Goal: Task Accomplishment & Management: Use online tool/utility

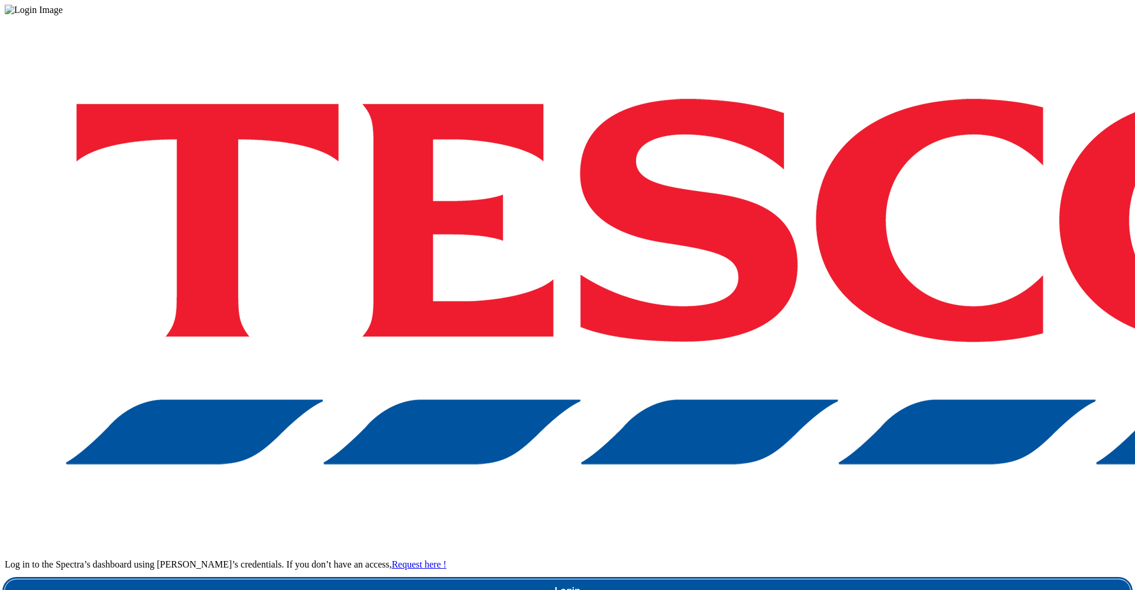
click at [756, 372] on link "Login" at bounding box center [567, 591] width 1125 height 24
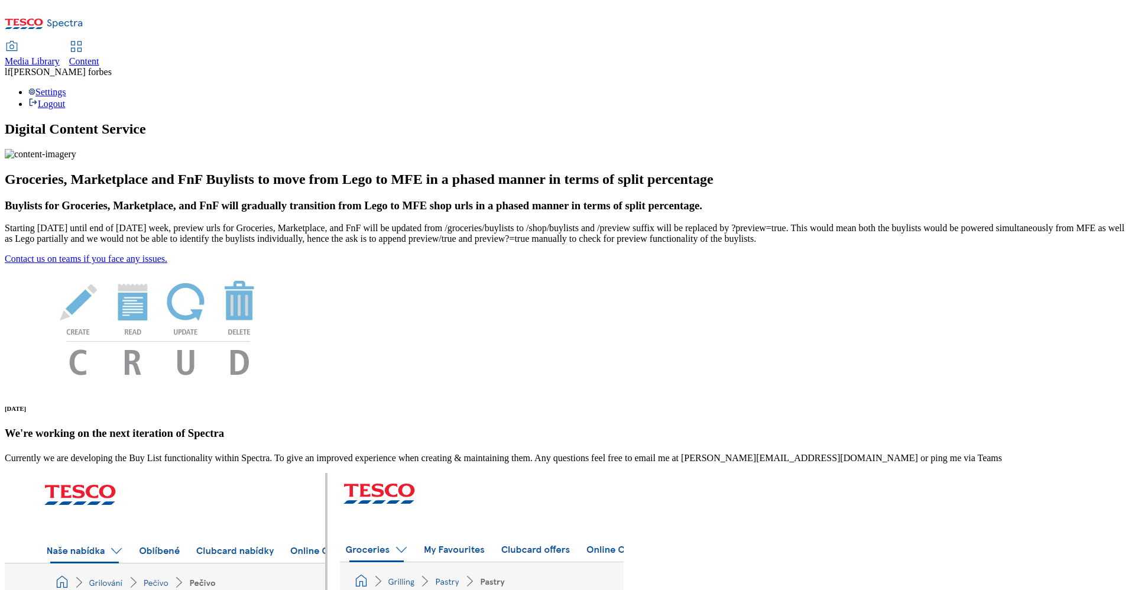
click at [99, 56] on span "Content" at bounding box center [84, 61] width 30 height 10
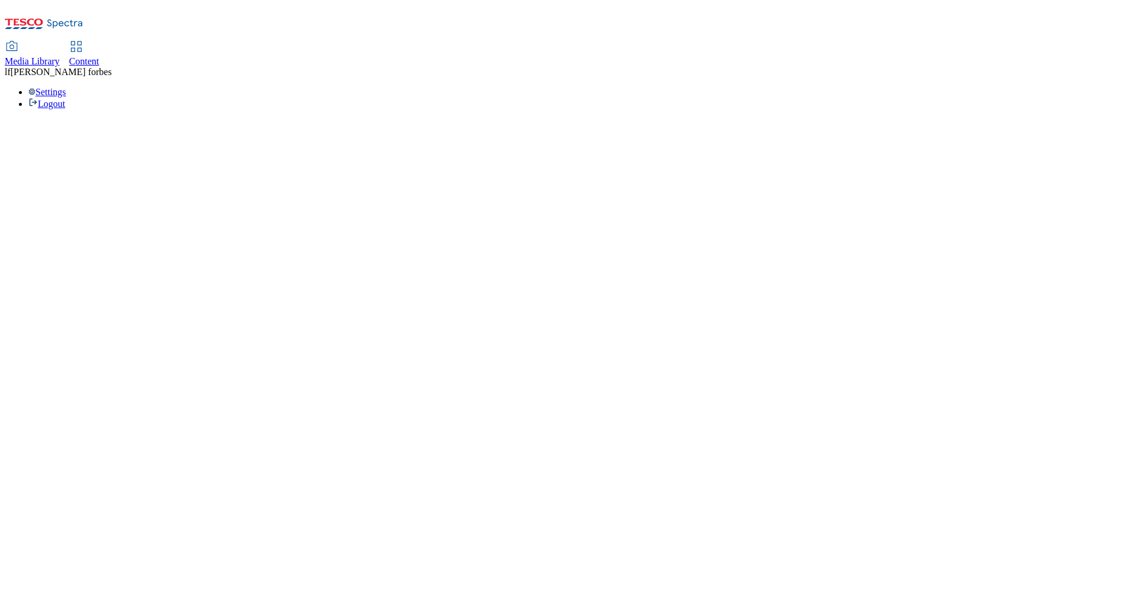
select select "ghs-uk"
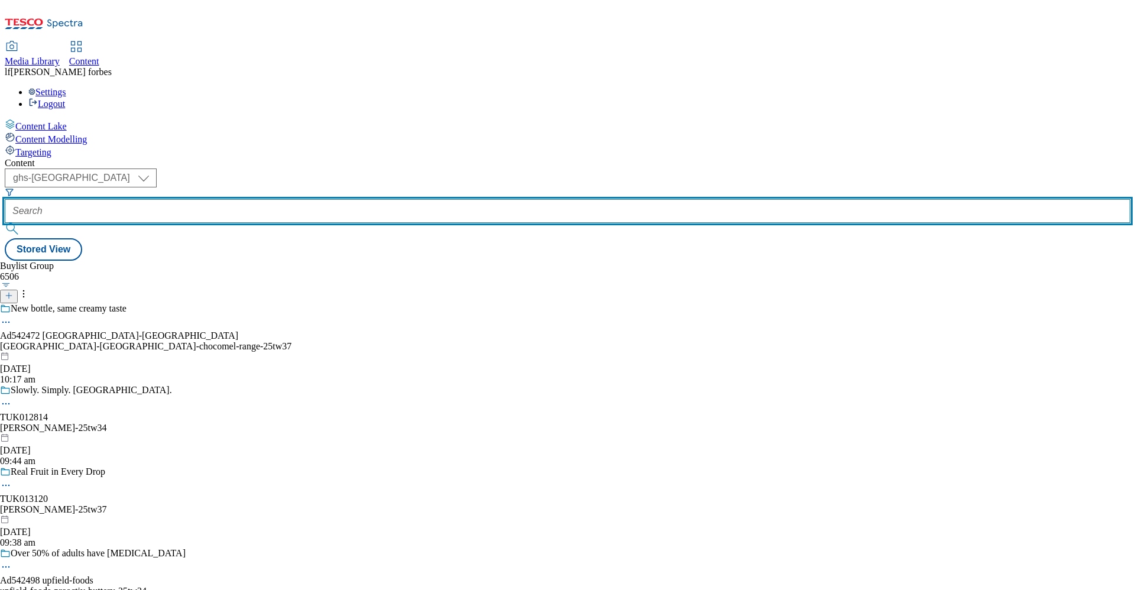
click at [301, 199] on input "text" at bounding box center [567, 211] width 1125 height 24
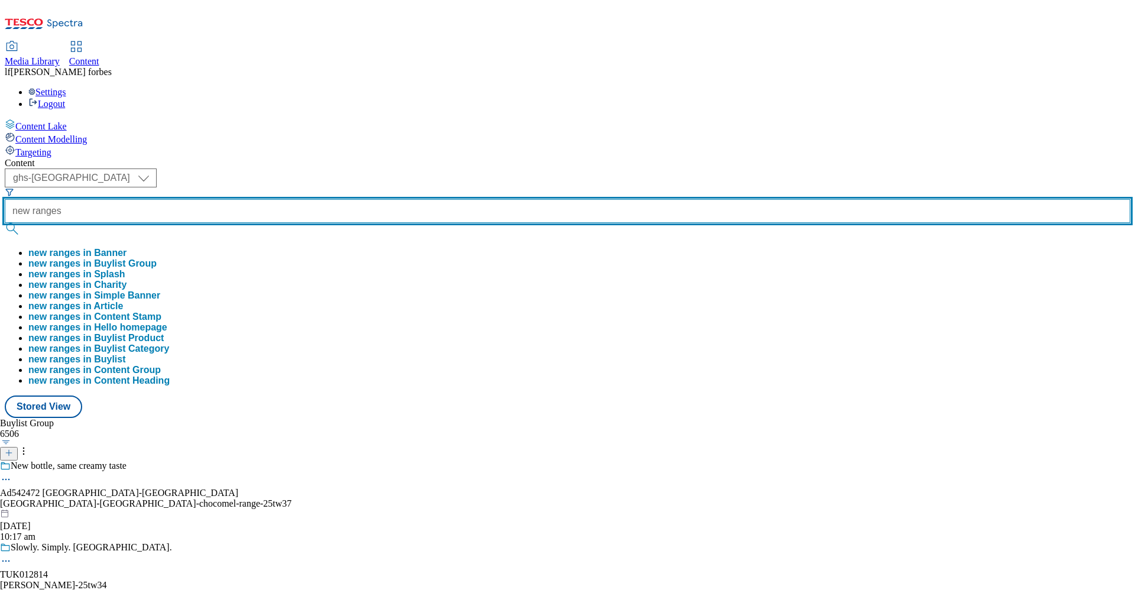
type input "new ranges"
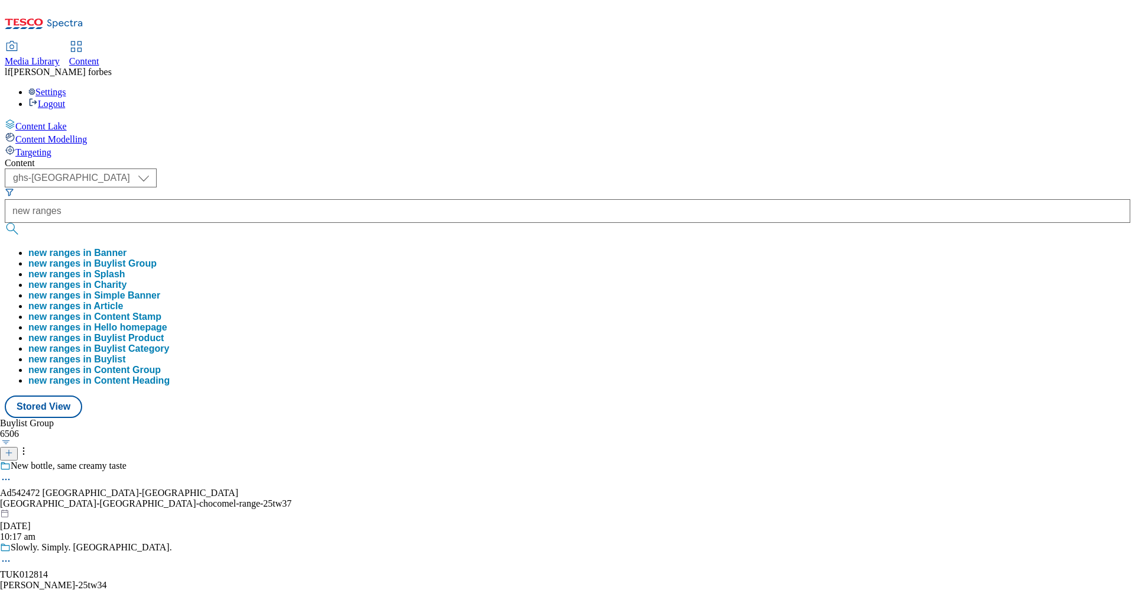
click at [21, 223] on button "submit" at bounding box center [13, 229] width 17 height 12
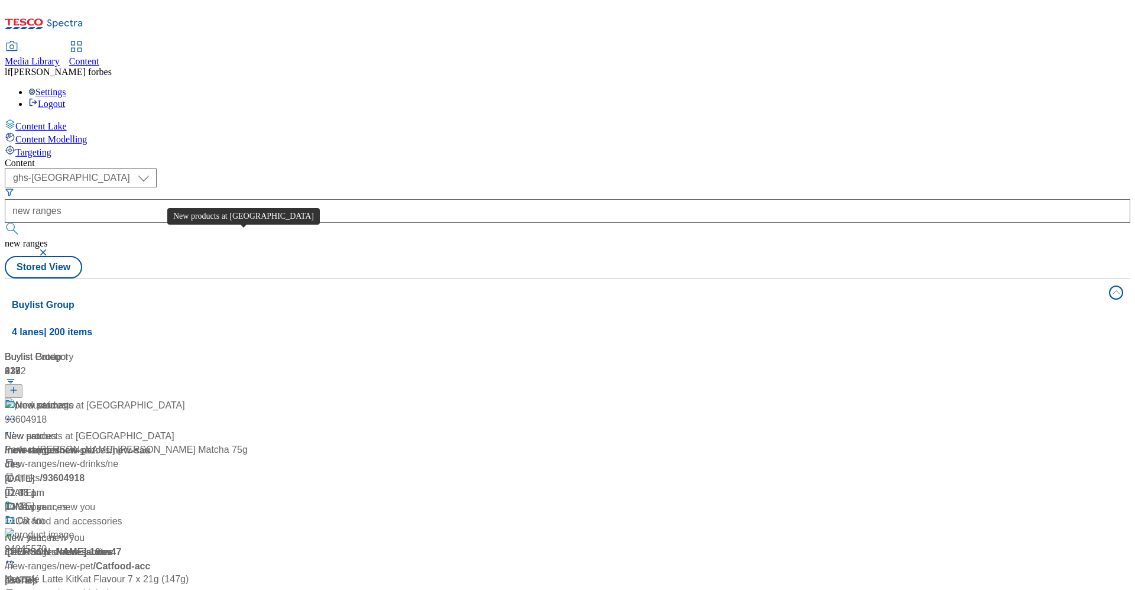
click at [185, 398] on div "New products at Tesco" at bounding box center [100, 405] width 170 height 14
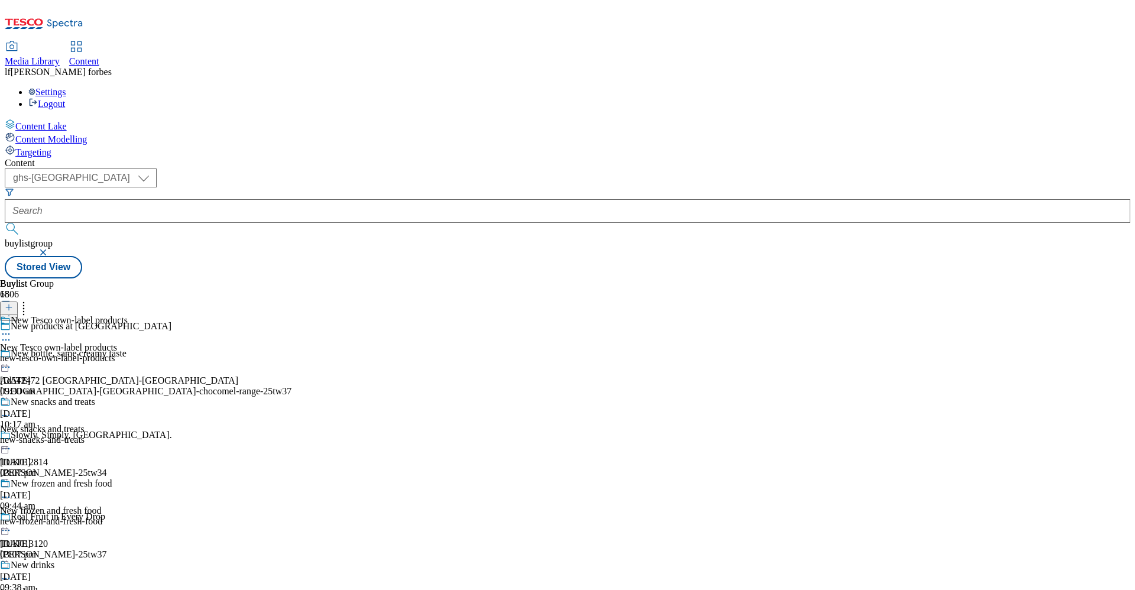
scroll to position [1201, 0]
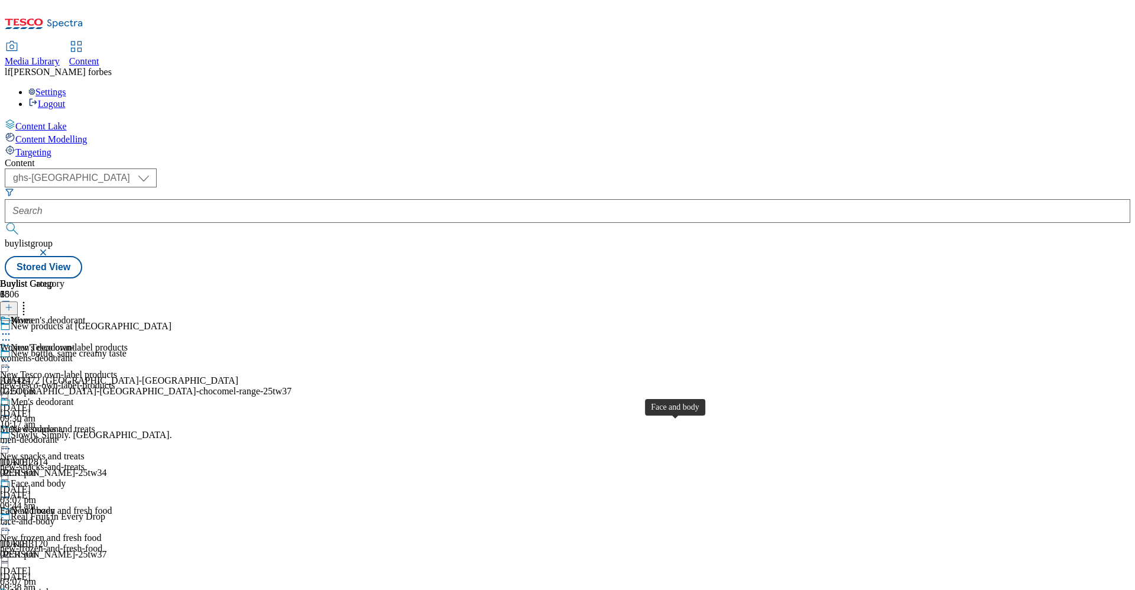
click at [66, 436] on div "Face and body" at bounding box center [38, 483] width 55 height 11
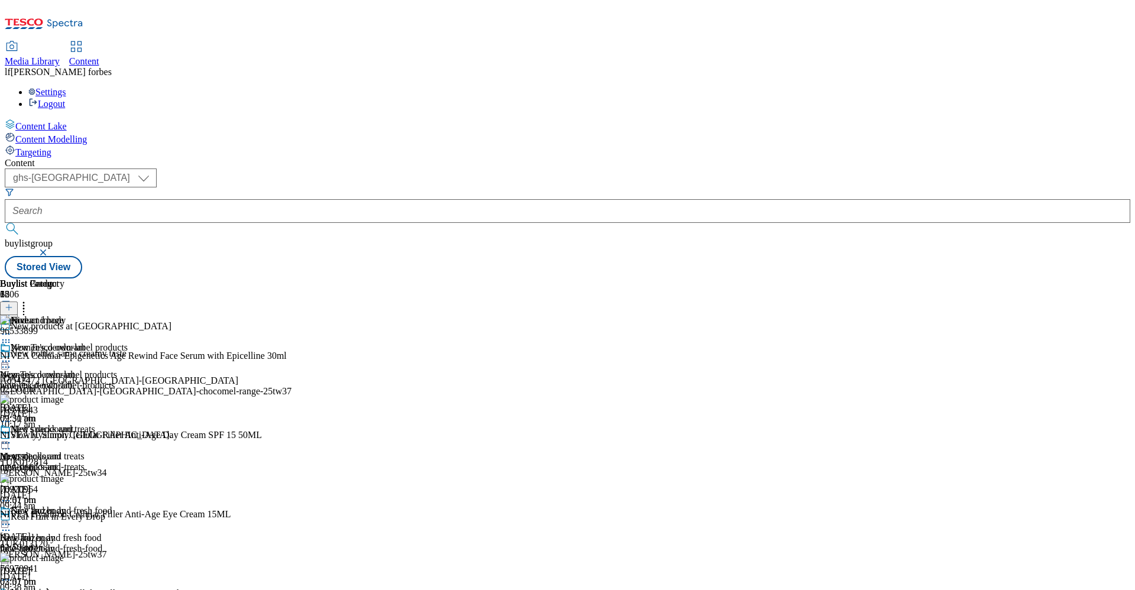
click at [12, 436] on icon at bounding box center [6, 524] width 12 height 12
click at [50, 436] on span "Edit" at bounding box center [44, 549] width 14 height 9
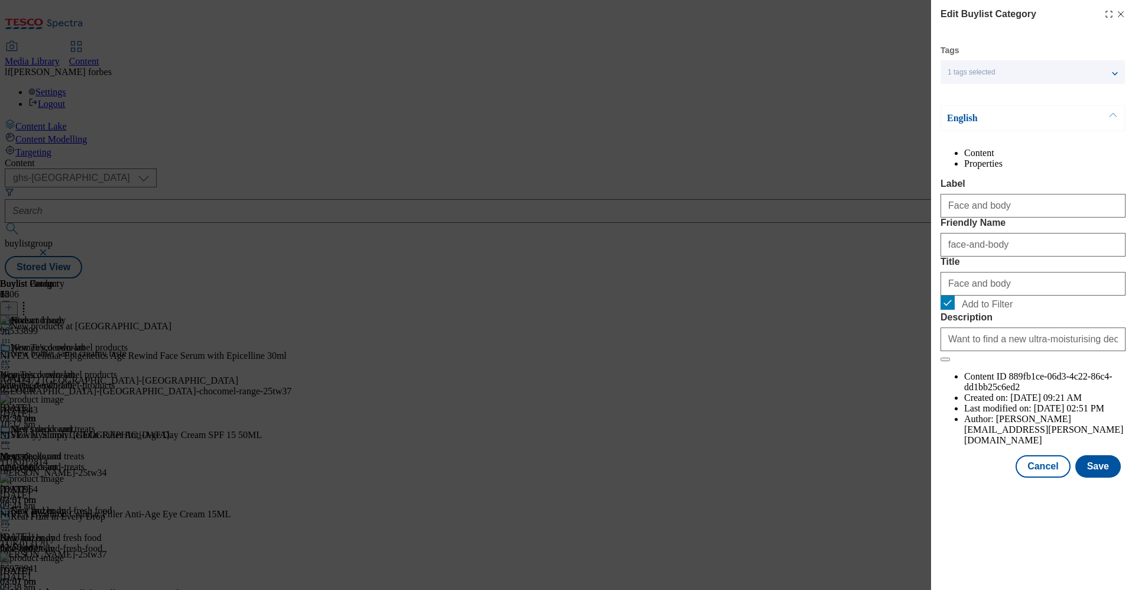
click at [830, 19] on div "Edit Buylist Category" at bounding box center [1032, 14] width 185 height 14
click at [830, 436] on button "Cancel" at bounding box center [1042, 466] width 54 height 22
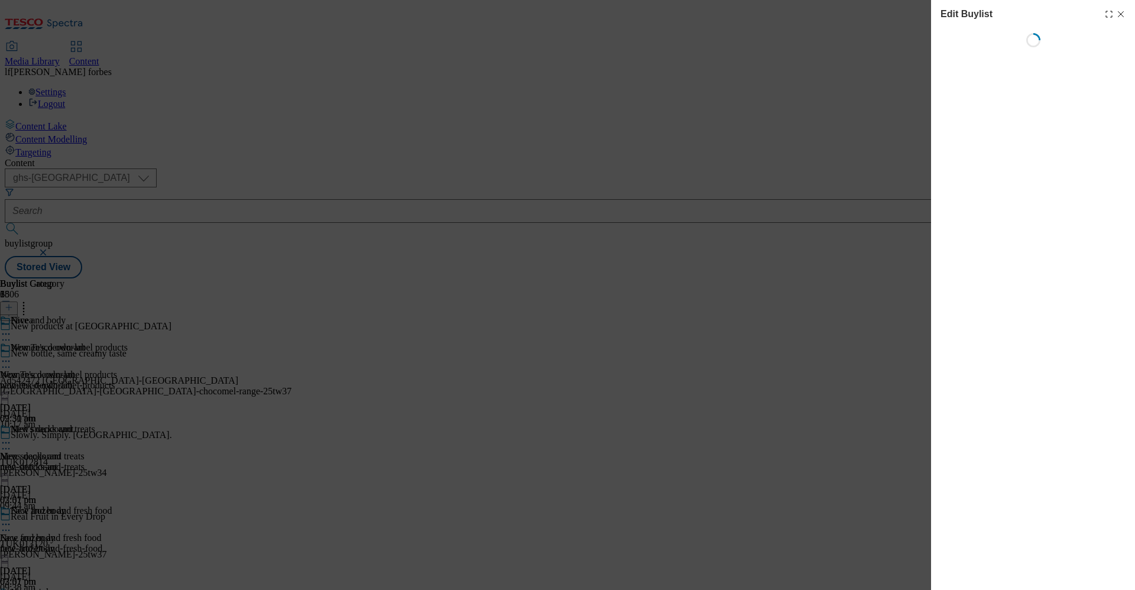
select select "evergreen"
select select "Banner"
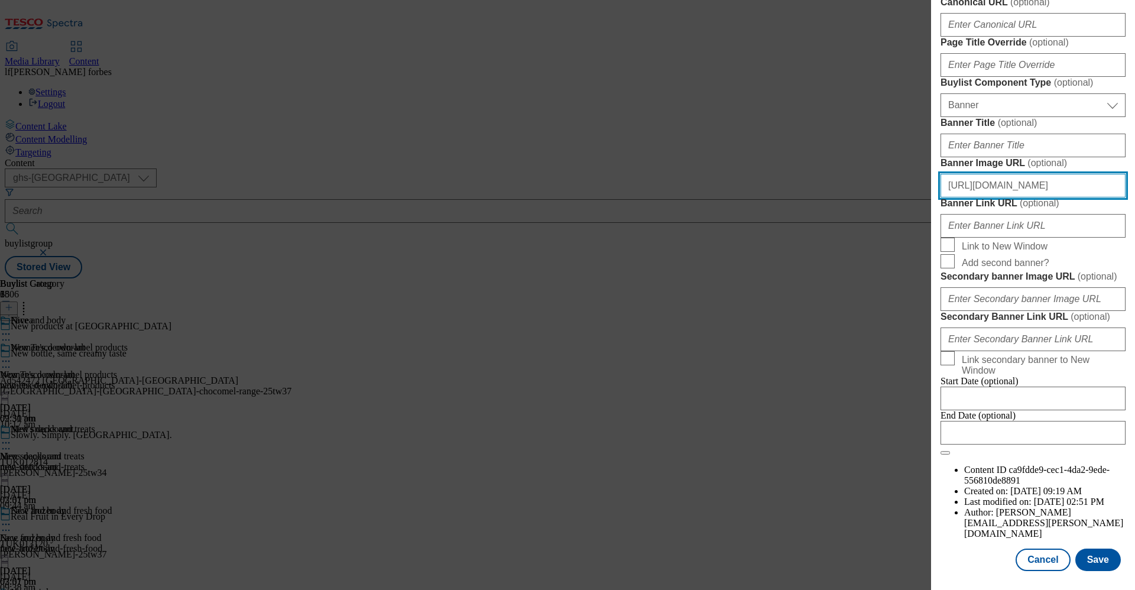
scroll to position [881, 5]
drag, startPoint x: 946, startPoint y: 358, endPoint x: 1134, endPoint y: 395, distance: 192.3
click at [830, 395] on div "Edit Buylist Tags 1 tags selected buylist English Content Properties Label Nive…" at bounding box center [1033, 286] width 204 height 573
click at [830, 252] on div "Edit Buylist Tags 1 tags selected buylist English Content Properties Label Nive…" at bounding box center [567, 295] width 1135 height 590
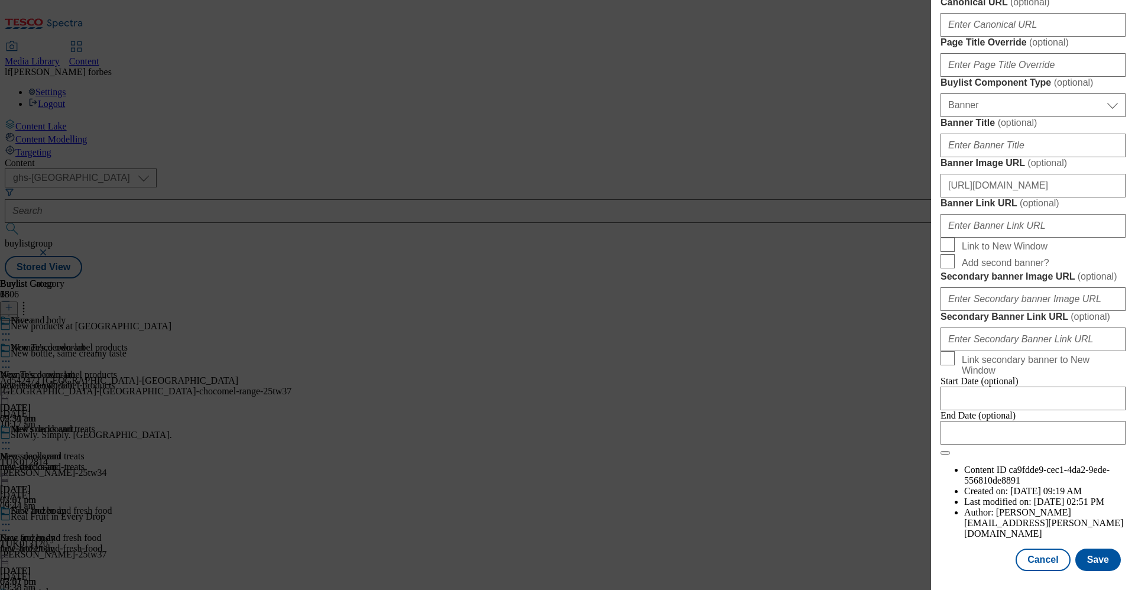
scroll to position [1143, 5]
click at [830, 436] on button "Cancel" at bounding box center [1042, 560] width 54 height 22
select select "evergreen"
select select "Banner"
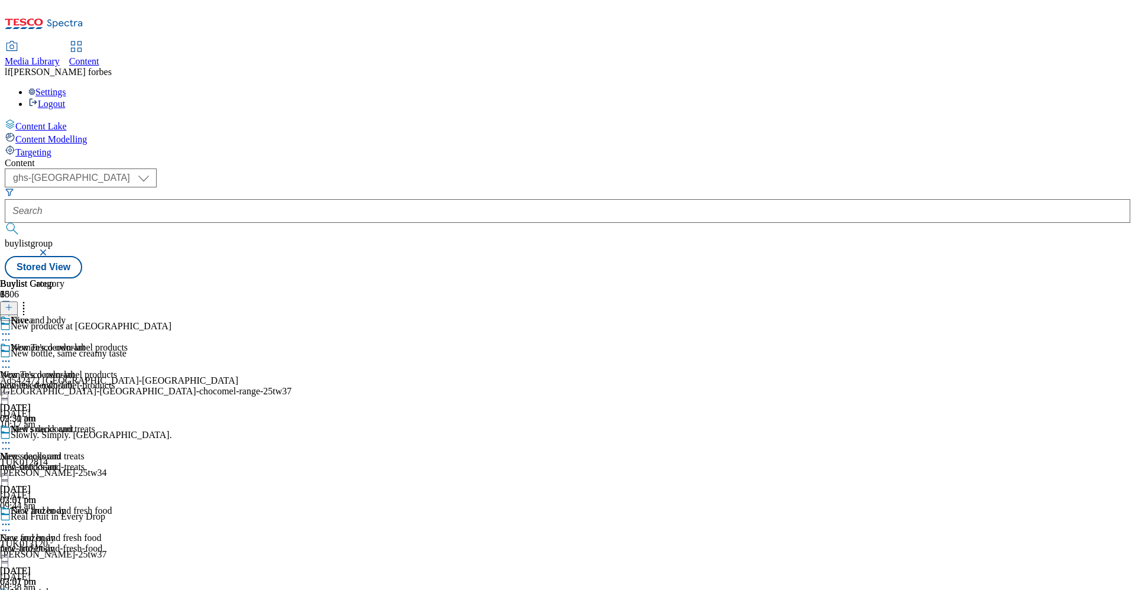
scroll to position [878, 5]
click at [12, 328] on icon at bounding box center [6, 334] width 12 height 12
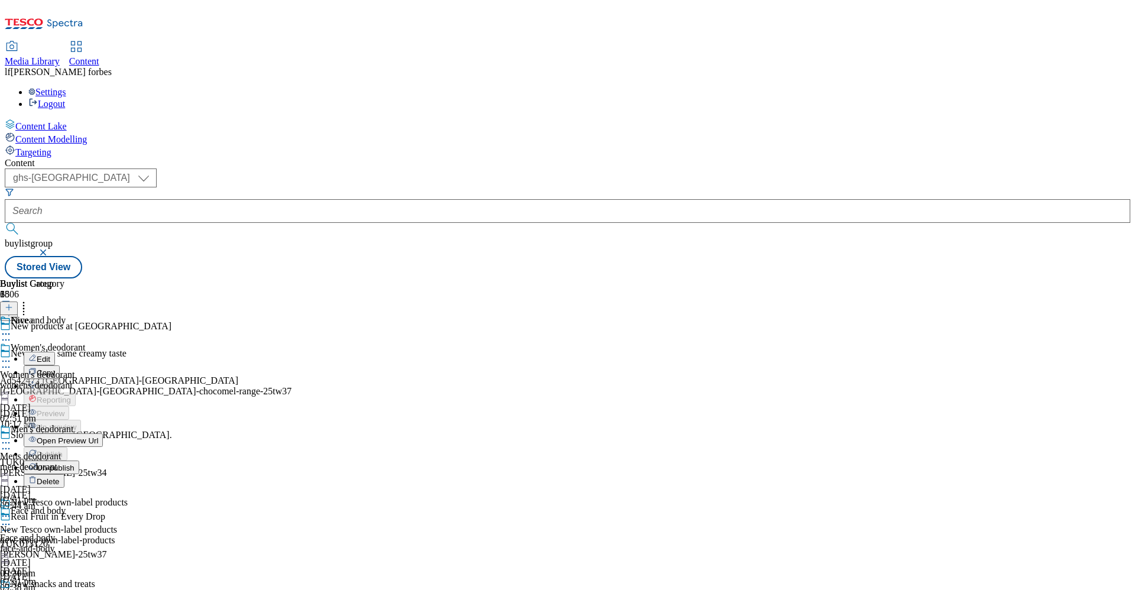
click at [830, 278] on div "Buylist Group 6506 New products at Tesco New bottle, same creamy taste Ad542472…" at bounding box center [567, 278] width 1125 height 0
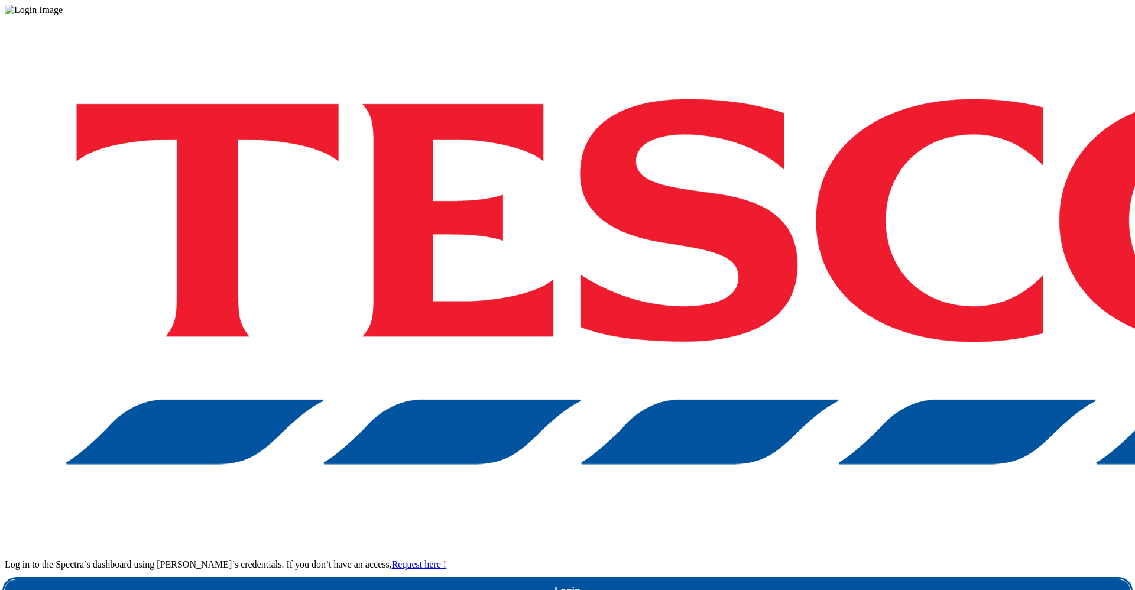
click at [851, 579] on link "Login" at bounding box center [567, 591] width 1125 height 24
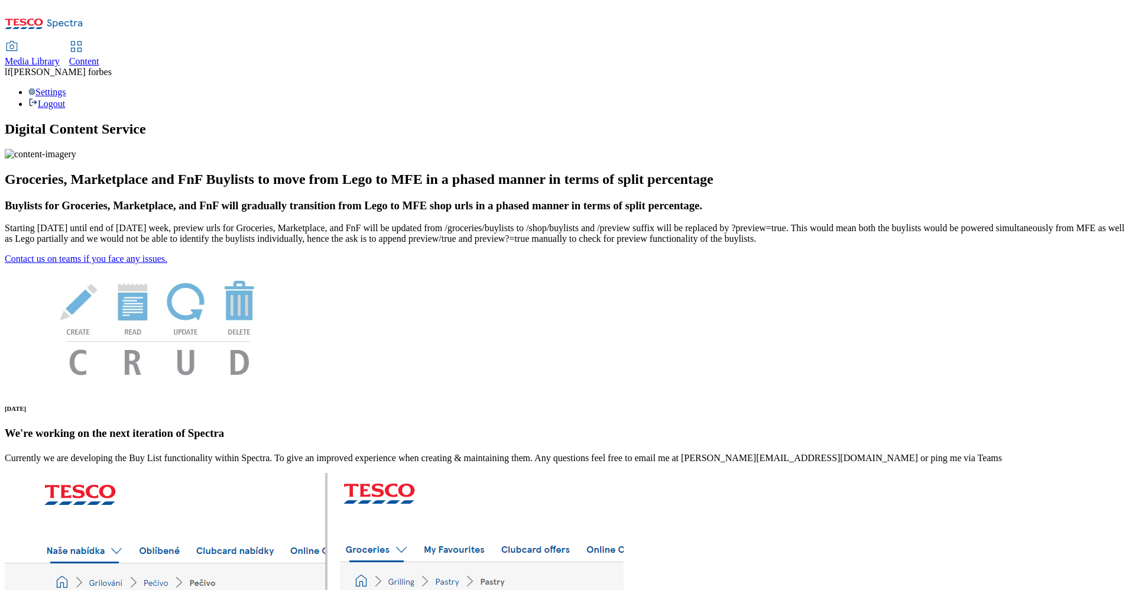
click at [99, 56] on span "Content" at bounding box center [84, 61] width 30 height 10
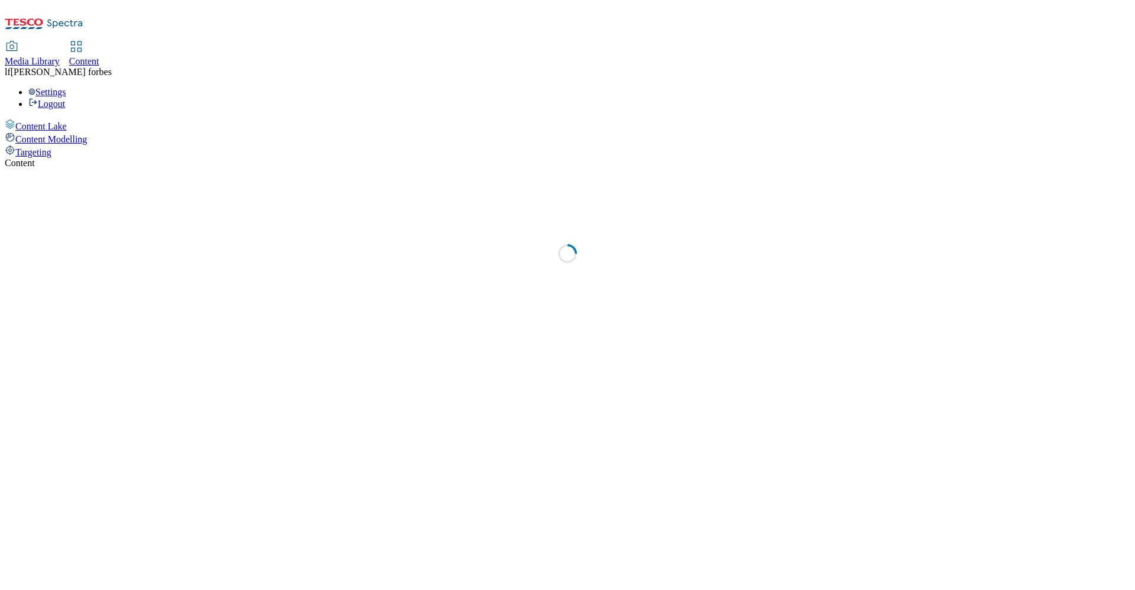
select select "ghs-uk"
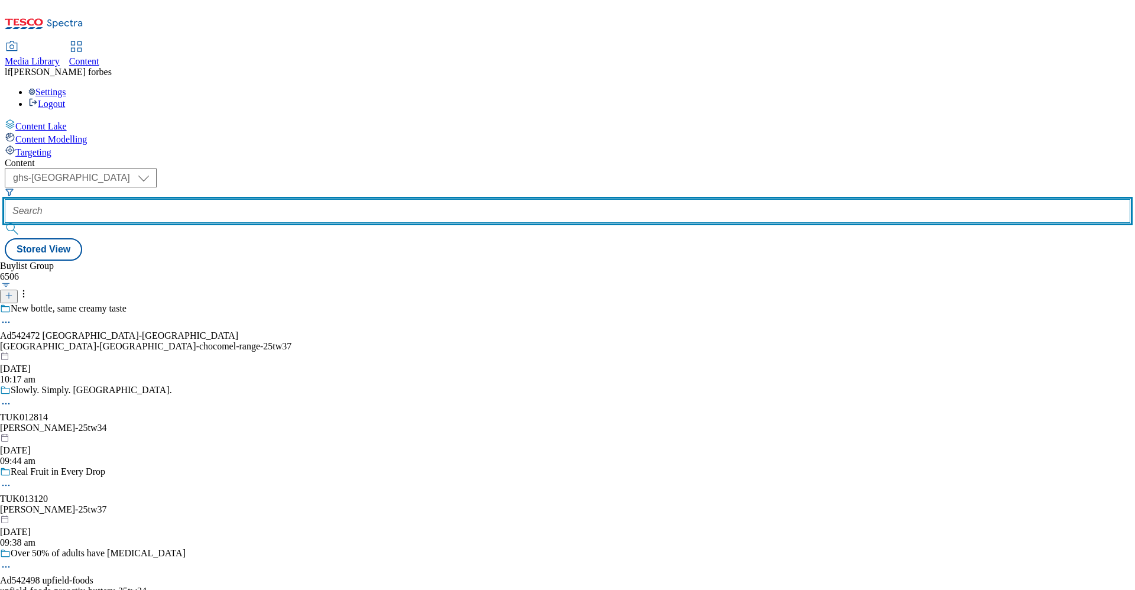
click at [271, 199] on input "text" at bounding box center [567, 211] width 1125 height 24
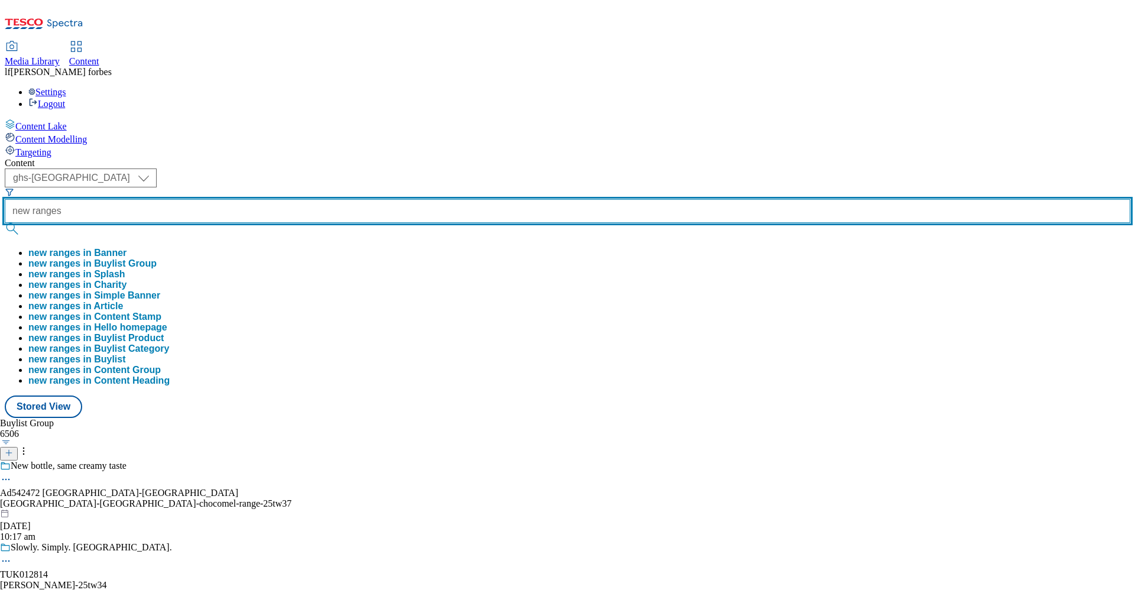
type input "new ranges"
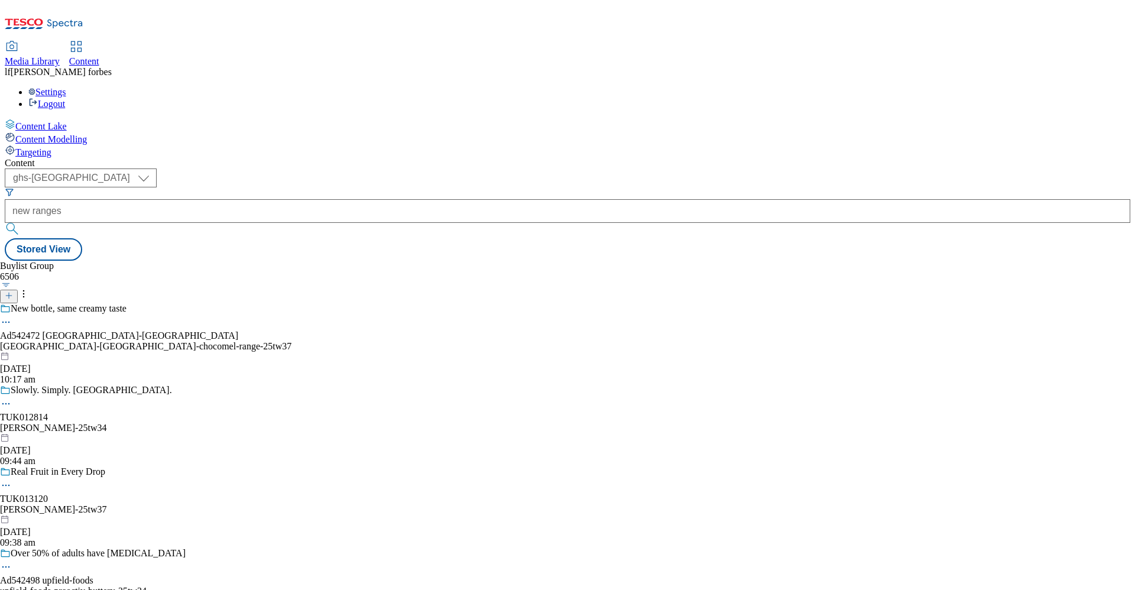
click at [21, 223] on button "submit" at bounding box center [13, 229] width 17 height 12
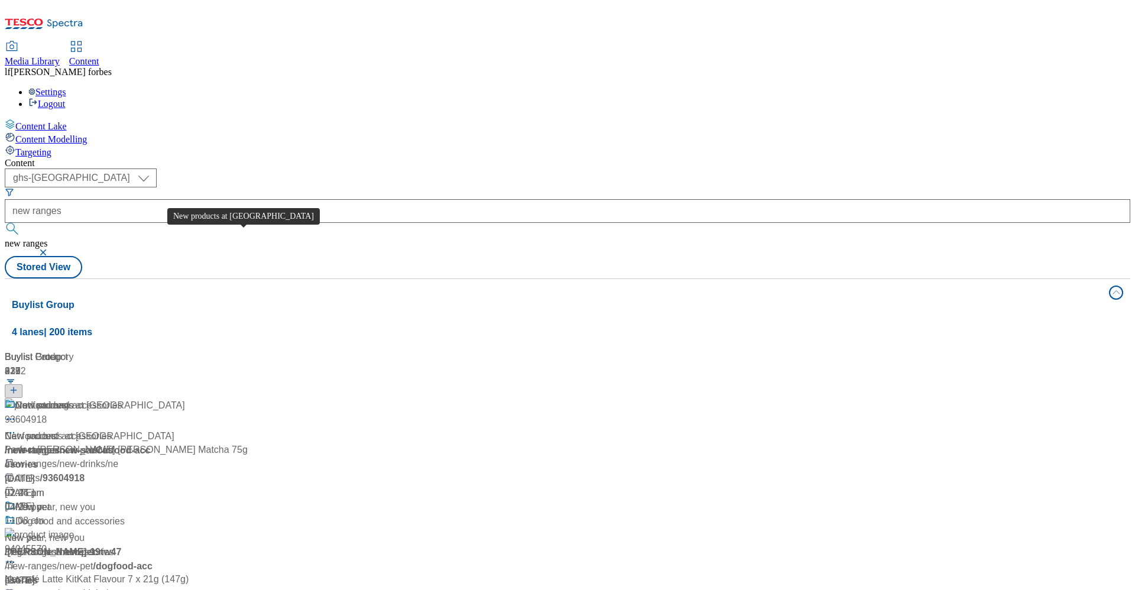
click at [185, 398] on div "New products at Tesco" at bounding box center [100, 405] width 170 height 14
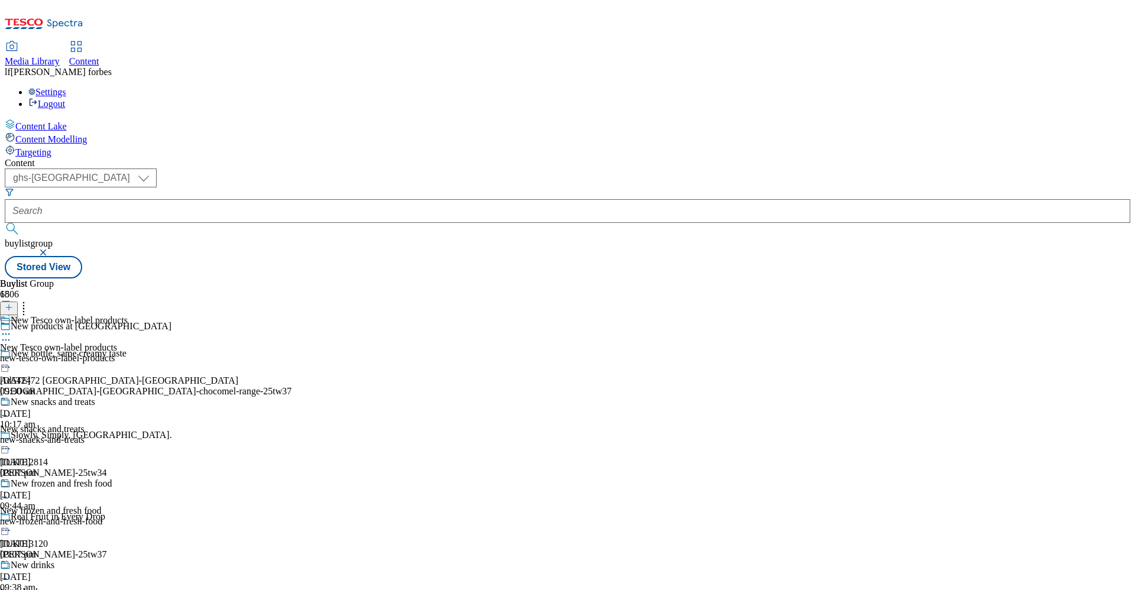
scroll to position [1184, 0]
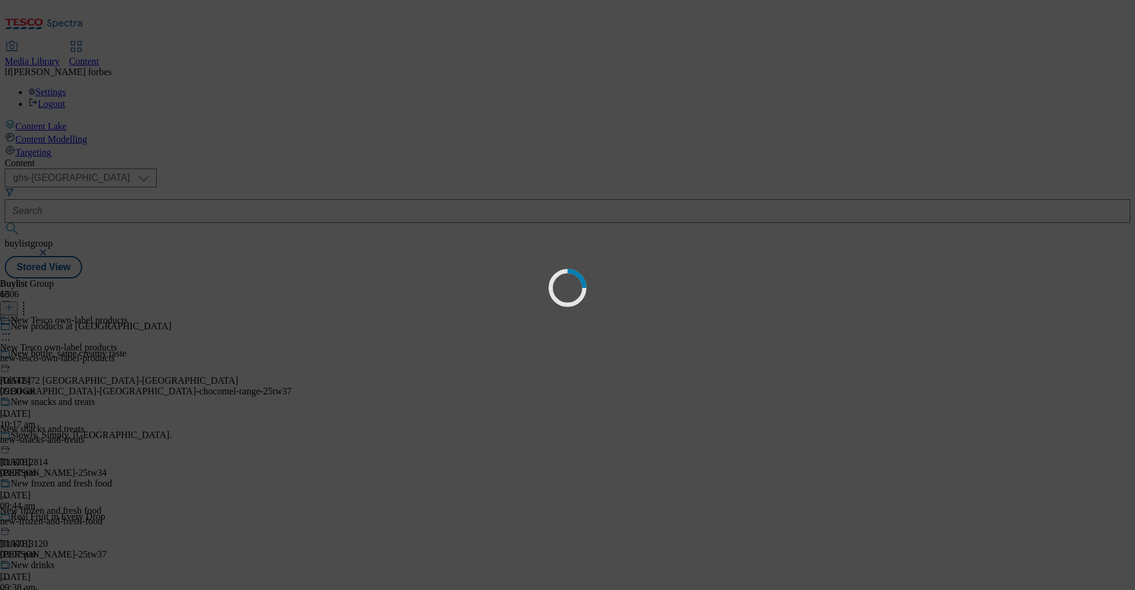
scroll to position [0, 0]
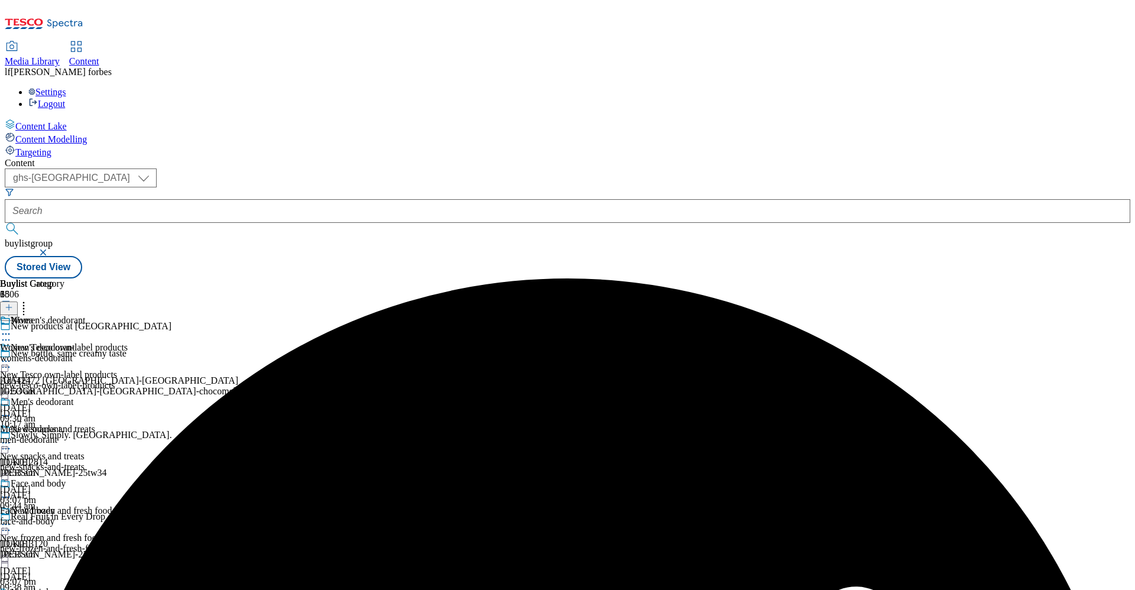
click at [12, 328] on icon at bounding box center [6, 334] width 12 height 12
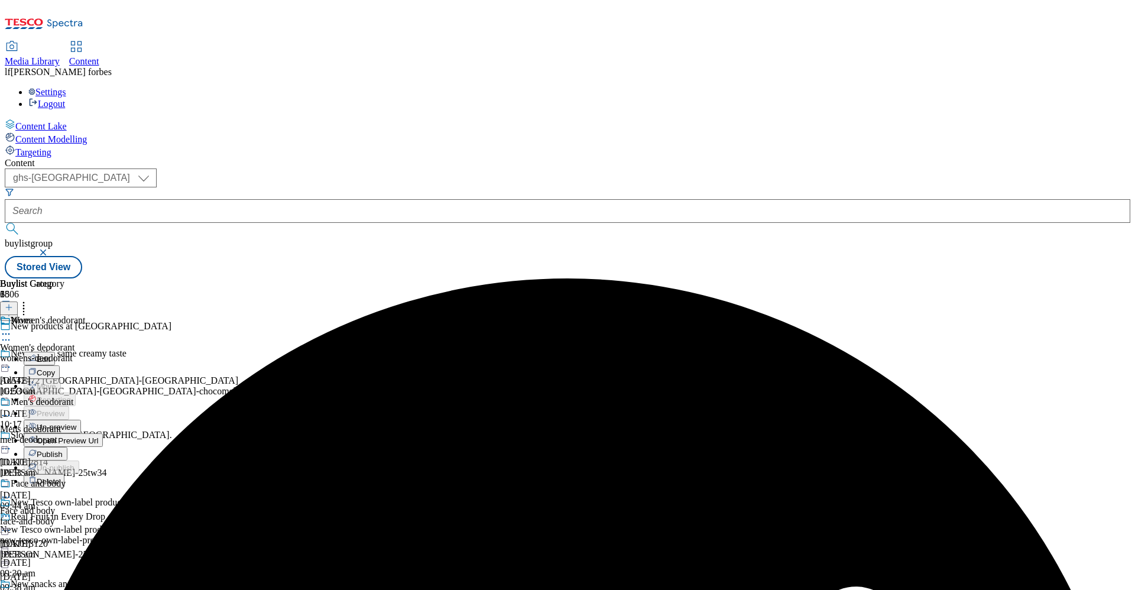
click at [76, 423] on span "Un-preview" at bounding box center [57, 427] width 40 height 9
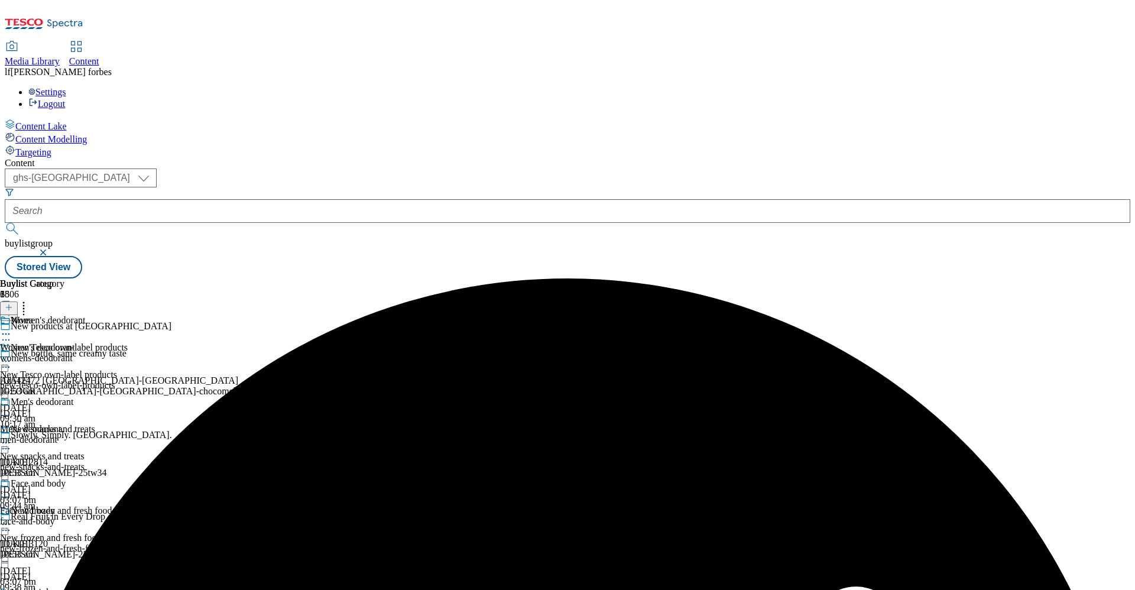
click at [10, 333] on circle at bounding box center [9, 334] width 2 height 2
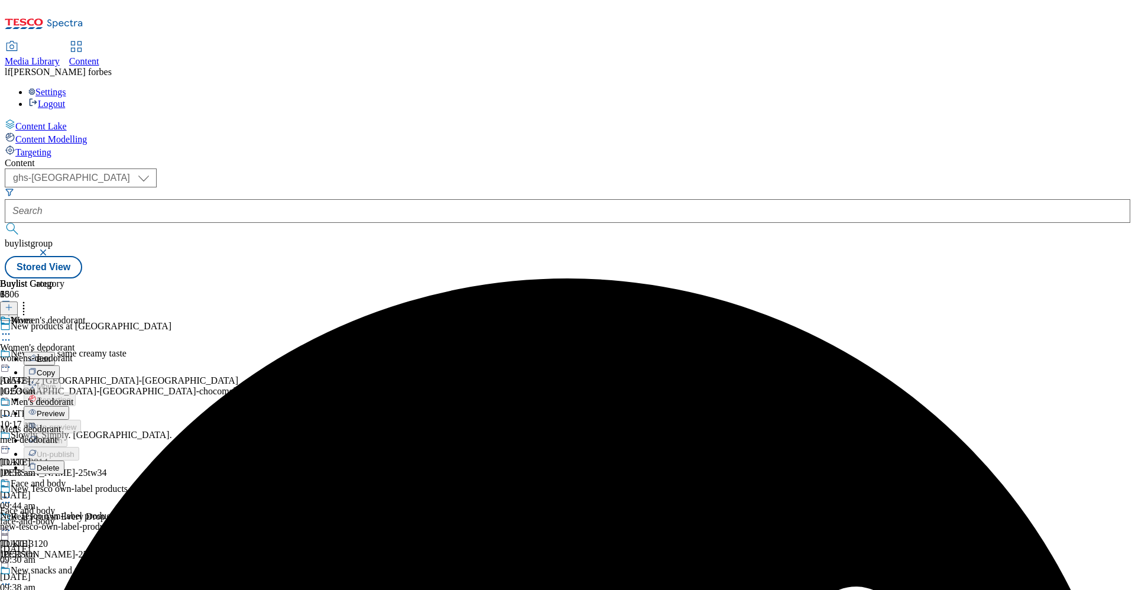
click at [64, 409] on span "Preview" at bounding box center [51, 413] width 28 height 9
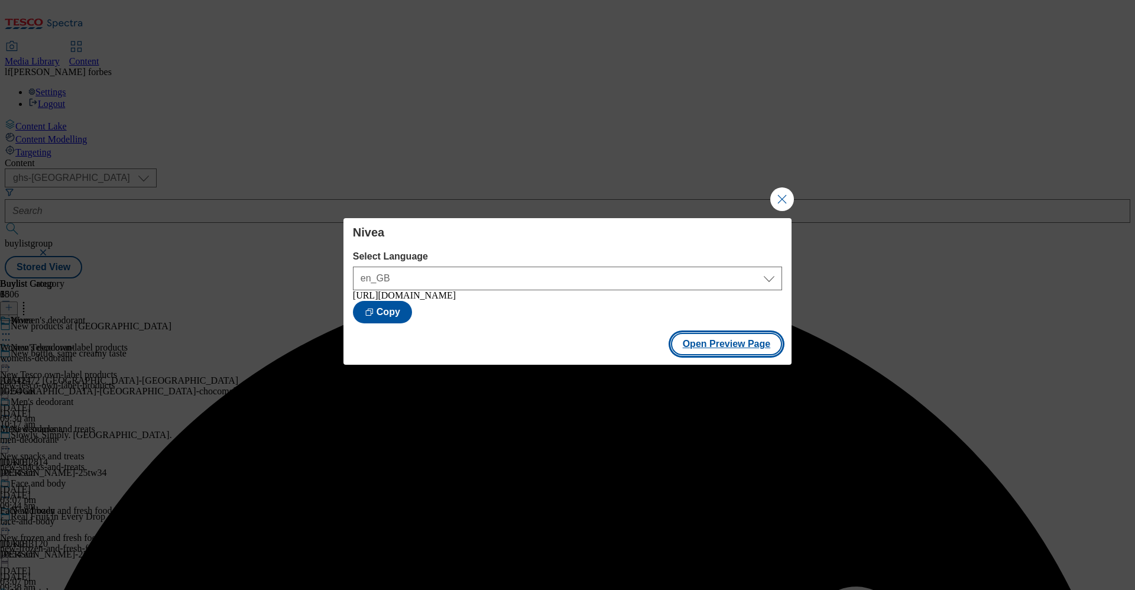
click at [708, 346] on button "Open Preview Page" at bounding box center [727, 344] width 112 height 22
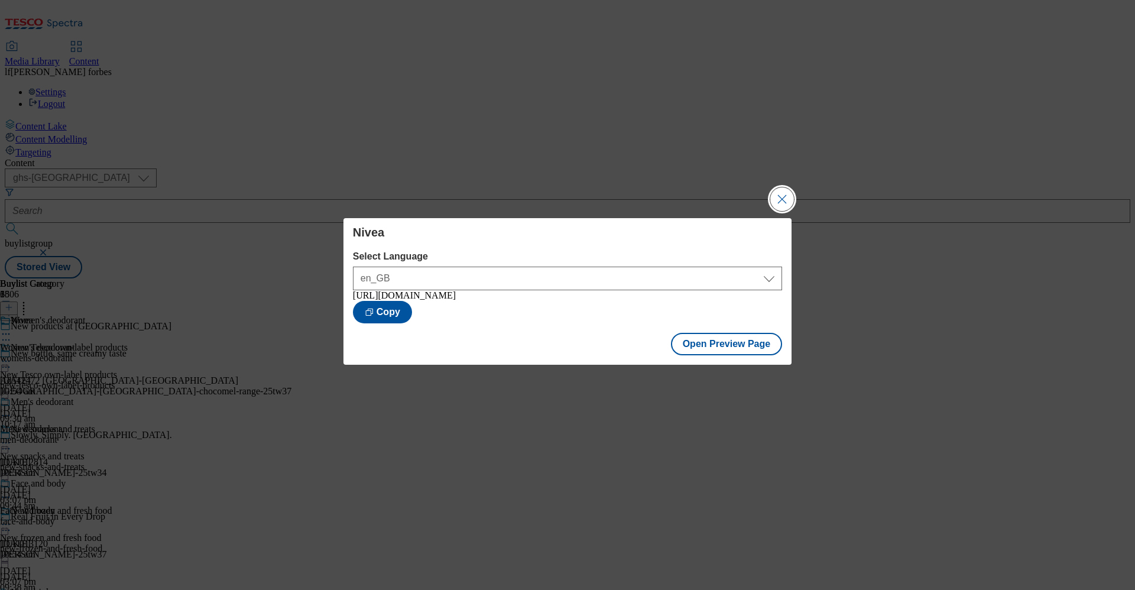
click at [783, 194] on button "Close Modal" at bounding box center [782, 199] width 24 height 24
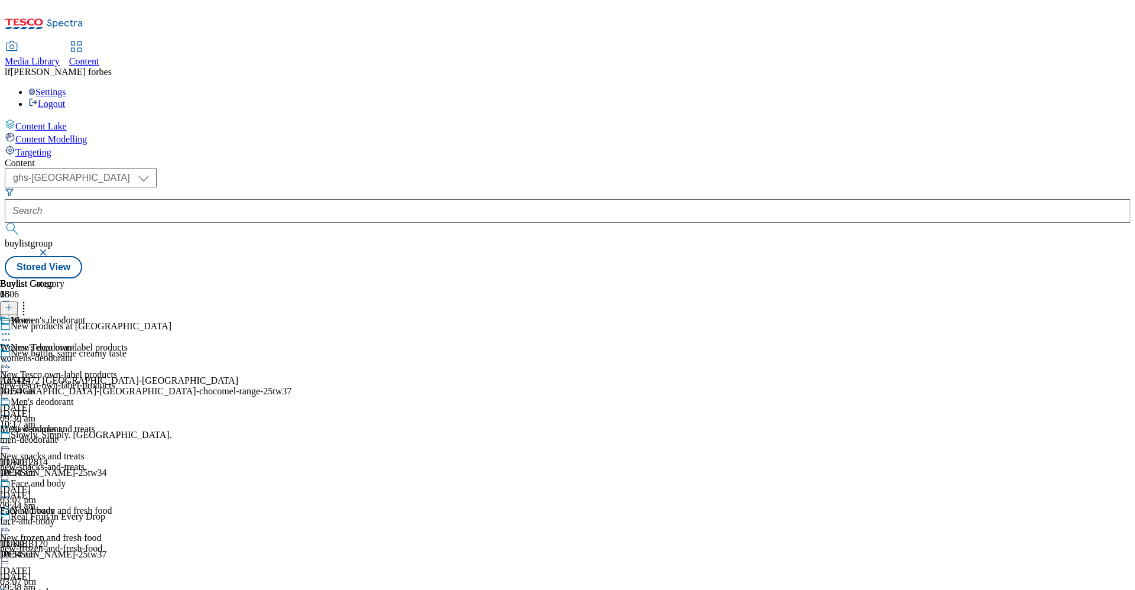
click at [128, 315] on div "Nivea" at bounding box center [64, 328] width 128 height 27
click at [12, 328] on icon at bounding box center [6, 334] width 12 height 12
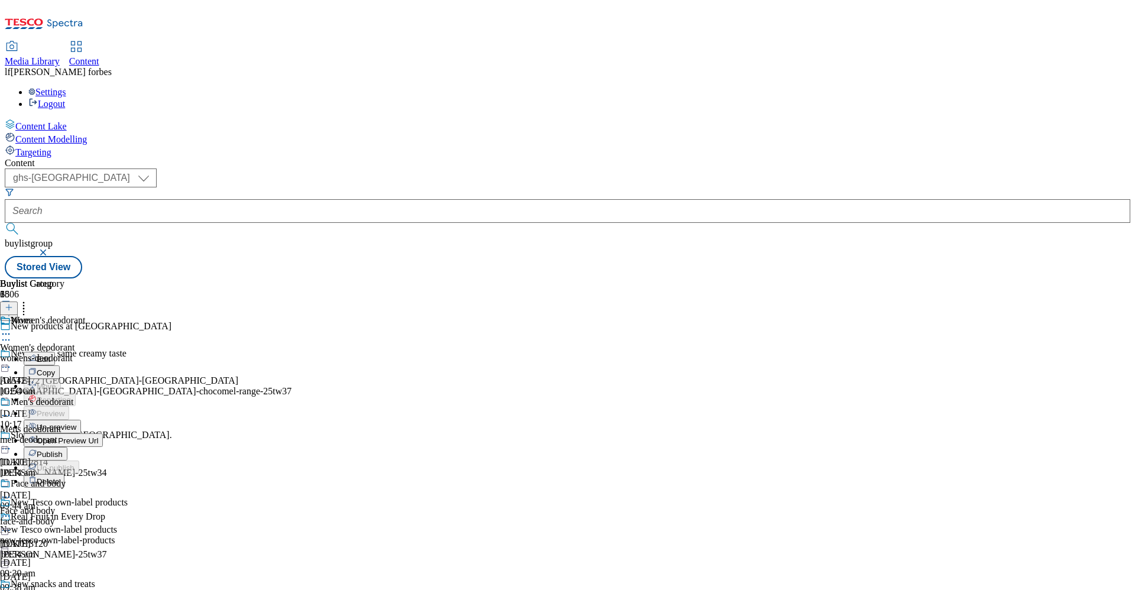
click at [63, 450] on span "Publish" at bounding box center [50, 454] width 26 height 9
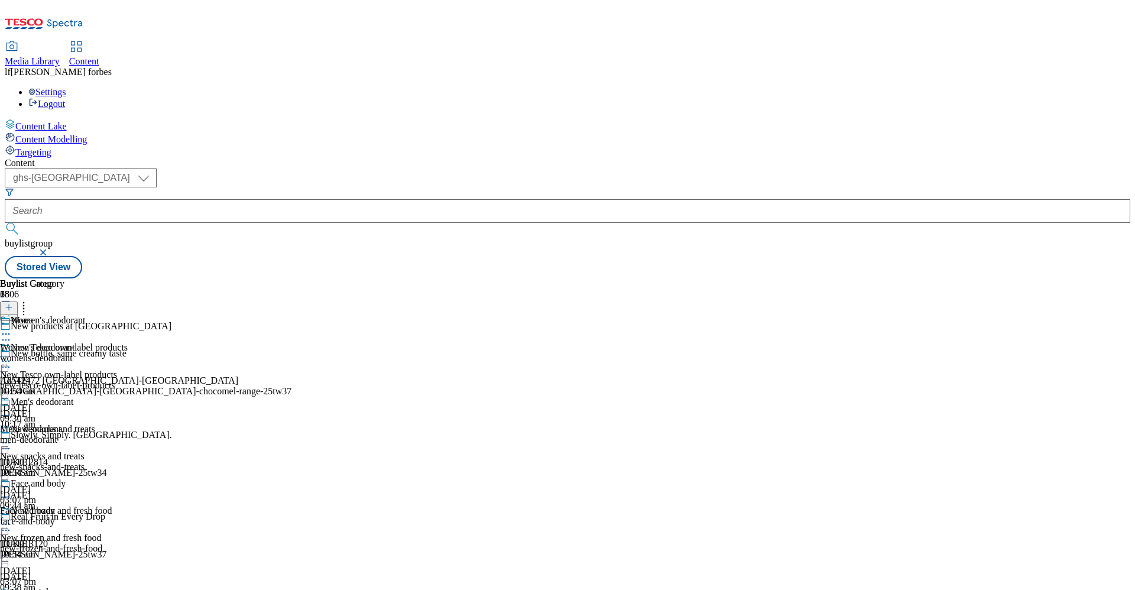
scroll to position [1326, 0]
